Goal: Information Seeking & Learning: Compare options

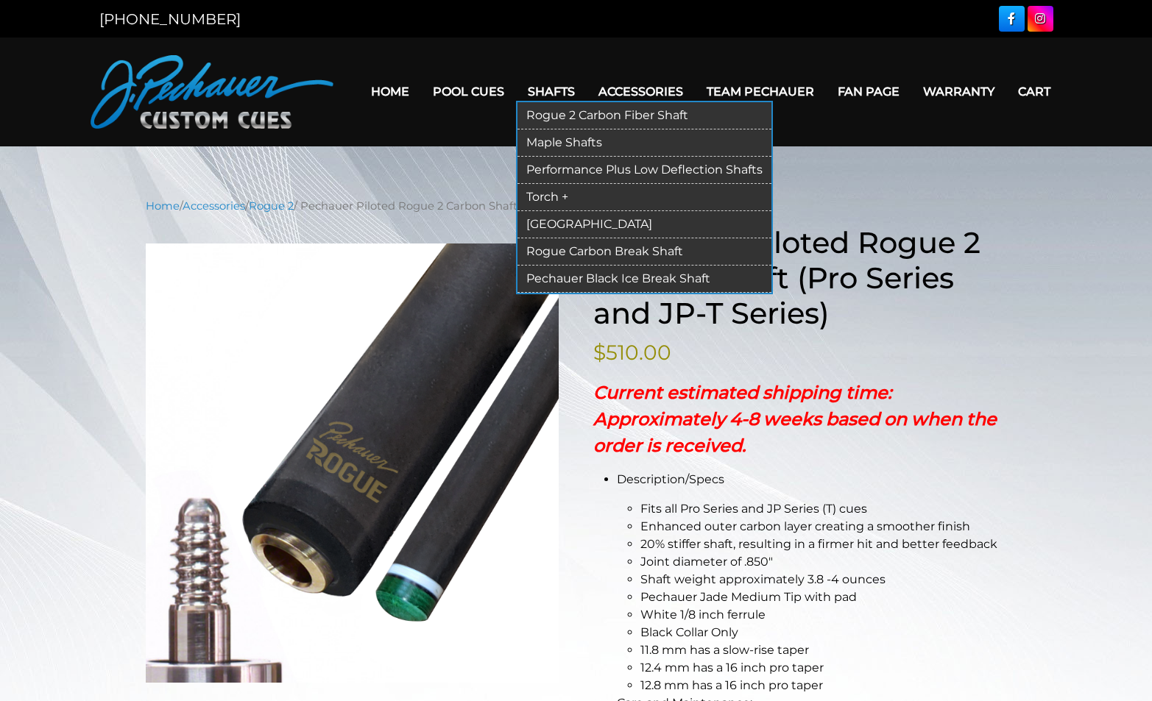
click at [574, 117] on link "Rogue 2 Carbon Fiber Shaft" at bounding box center [644, 115] width 254 height 27
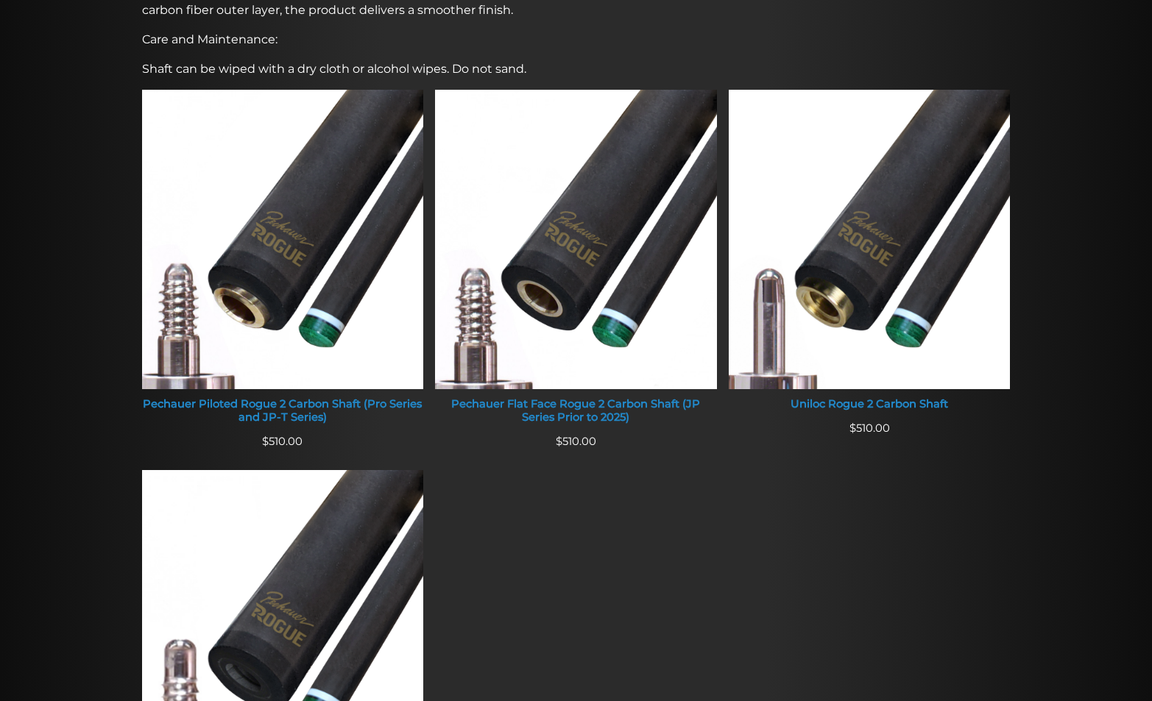
scroll to position [545, 0]
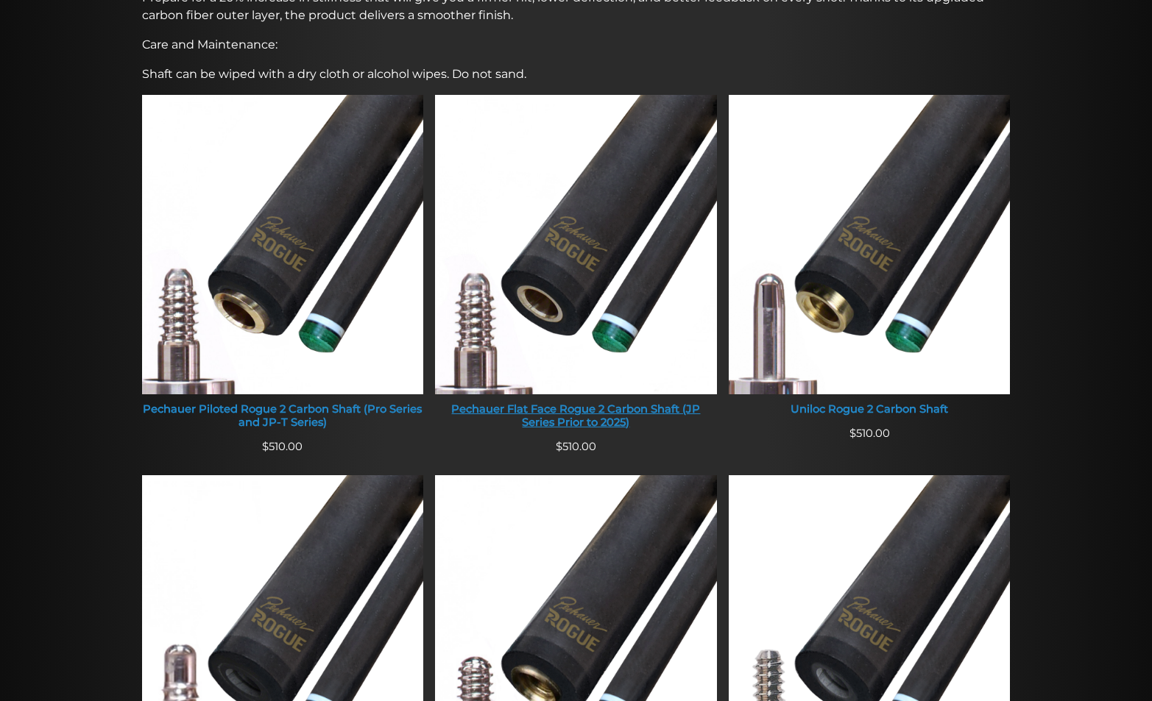
click at [561, 410] on div "Pechauer Flat Face Rogue 2 Carbon Shaft (JP Series Prior to 2025)" at bounding box center [576, 416] width 282 height 26
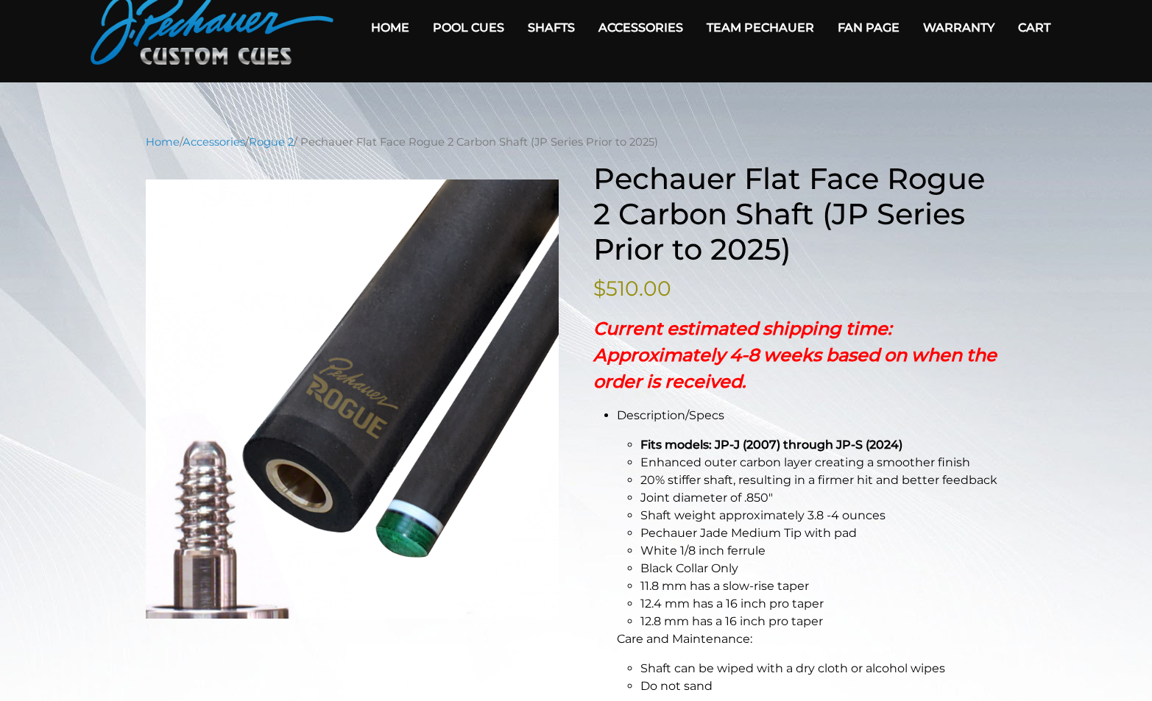
scroll to position [74, 0]
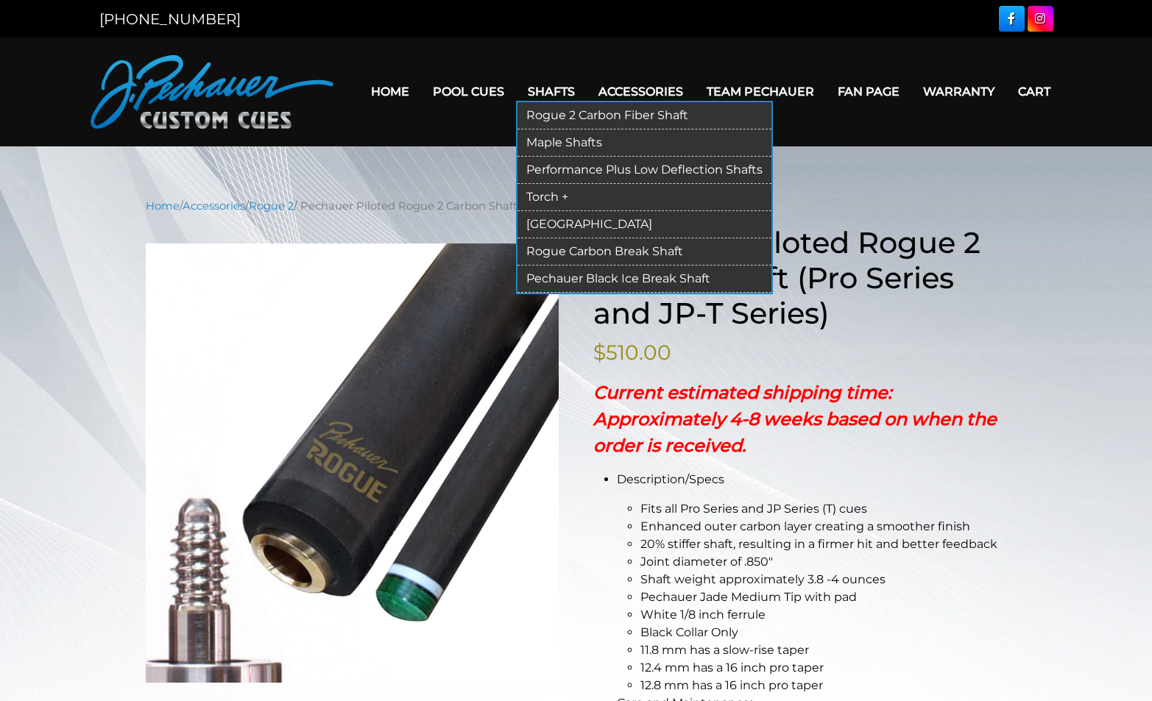
click at [557, 137] on link "Maple Shafts" at bounding box center [644, 143] width 254 height 27
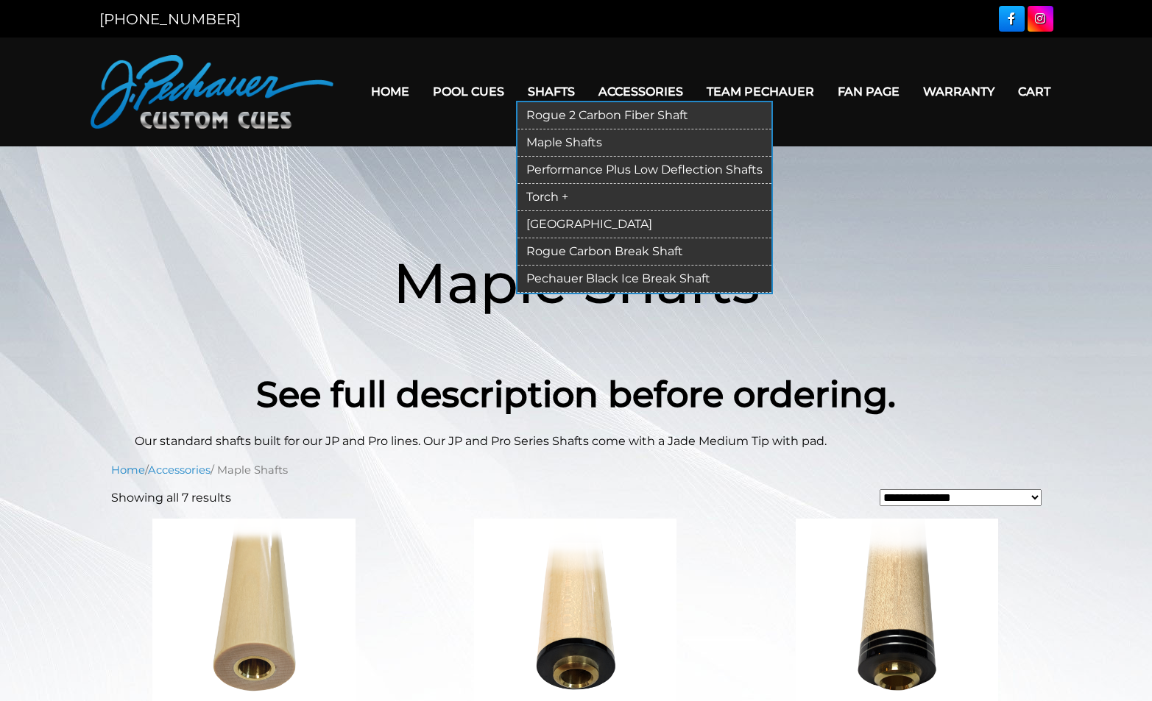
click at [567, 169] on link "Performance Plus Low Deflection Shafts" at bounding box center [644, 170] width 254 height 27
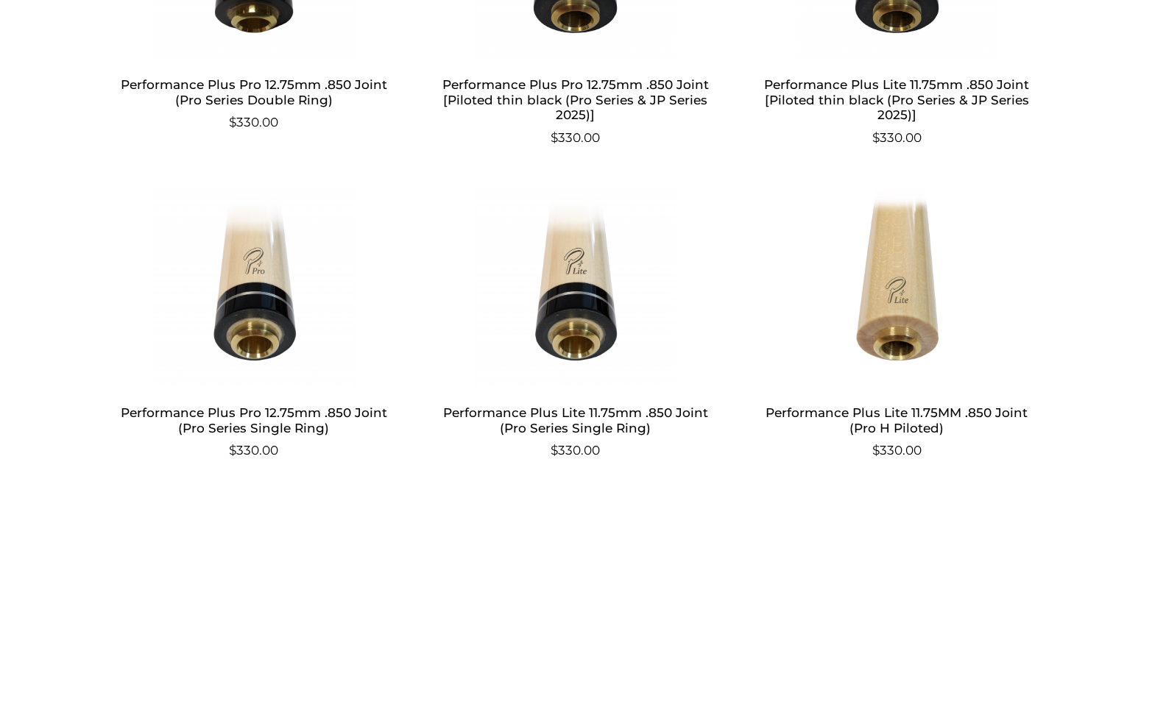
scroll to position [996, 0]
